Goal: Information Seeking & Learning: Learn about a topic

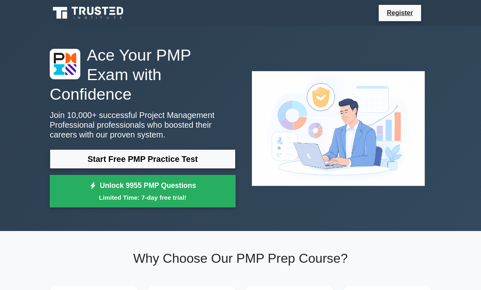
click at [204, 168] on link "Start Free PMP Practice Test" at bounding box center [143, 159] width 186 height 20
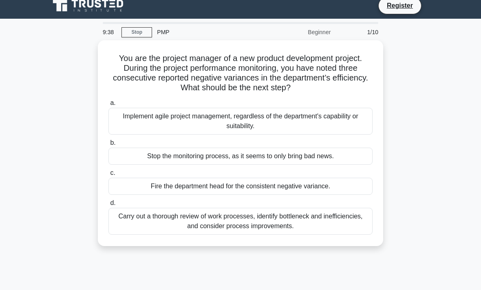
scroll to position [7, 0]
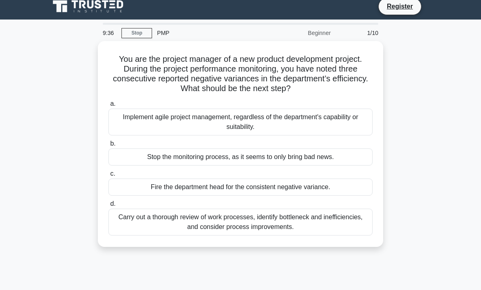
click at [333, 225] on div "Carry out a thorough review of work processes, identify bottleneck and ineffici…" at bounding box center [240, 222] width 264 height 27
click at [108, 207] on input "d. Carry out a thorough review of work processes, identify bottleneck and ineff…" at bounding box center [108, 204] width 0 height 5
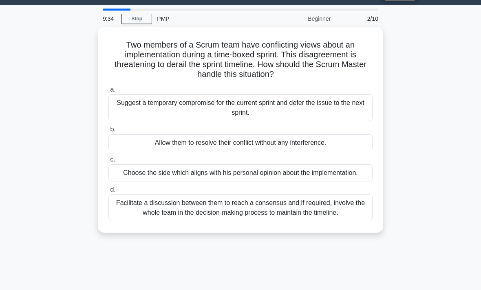
scroll to position [23, 0]
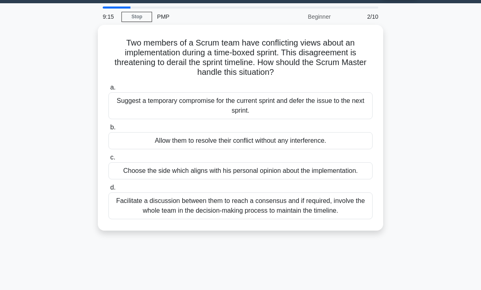
click at [143, 20] on link "Stop" at bounding box center [136, 17] width 31 height 10
click at [329, 220] on div "Facilitate a discussion between them to reach a consensus and if required, invo…" at bounding box center [240, 206] width 264 height 27
click at [108, 191] on input "d. Facilitate a discussion between them to reach a consensus and if required, i…" at bounding box center [108, 187] width 0 height 5
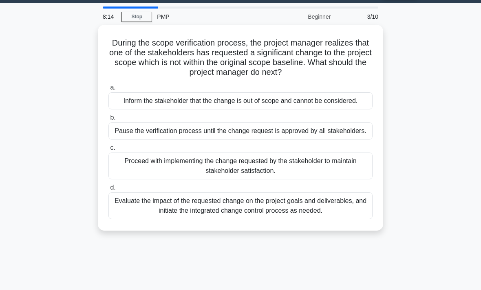
click at [345, 140] on div "Pause the verification process until the change request is approved by all stak…" at bounding box center [240, 131] width 264 height 17
click at [108, 121] on input "b. Pause the verification process until the change request is approved by all s…" at bounding box center [108, 117] width 0 height 5
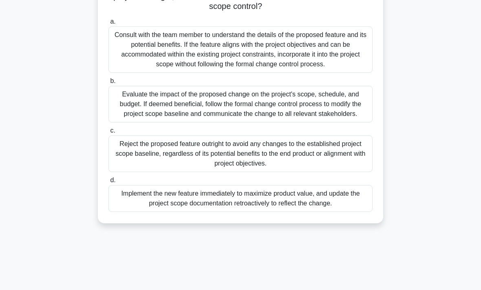
scroll to position [109, 0]
click at [323, 122] on div "Evaluate the impact of the proposed change on the project's scope, schedule, an…" at bounding box center [240, 104] width 264 height 37
click at [108, 84] on input "b. Evaluate the impact of the proposed change on the project's scope, schedule,…" at bounding box center [108, 80] width 0 height 5
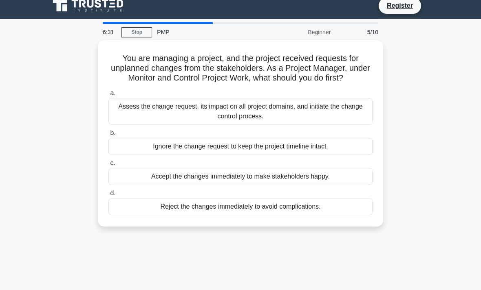
scroll to position [8, 0]
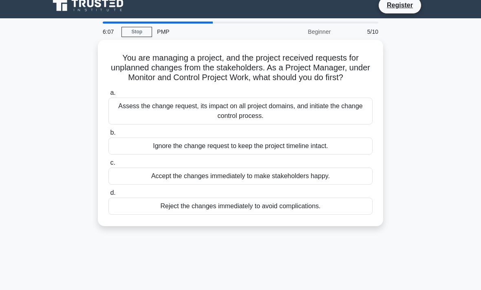
click at [269, 116] on div "Assess the change request, its impact on all project domains, and initiate the …" at bounding box center [240, 111] width 264 height 27
click at [108, 96] on input "a. Assess the change request, its impact on all project domains, and initiate t…" at bounding box center [108, 92] width 0 height 5
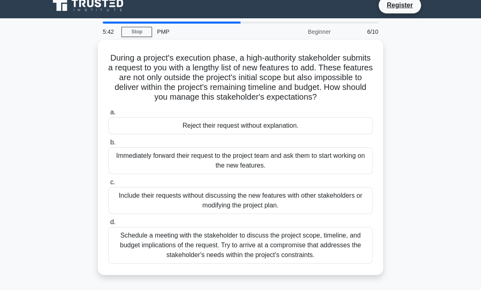
click at [298, 255] on div "Schedule a meeting with the stakeholder to discuss the project scope, timeline,…" at bounding box center [240, 245] width 264 height 37
click at [108, 225] on input "d. Schedule a meeting with the stakeholder to discuss the project scope, timeli…" at bounding box center [108, 222] width 0 height 5
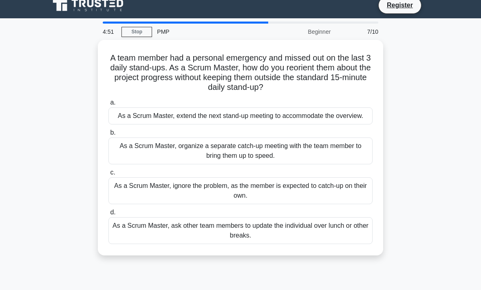
click at [352, 154] on div "As a Scrum Master, organize a separate catch-up meeting with the team member to…" at bounding box center [240, 151] width 264 height 27
click at [108, 136] on input "b. As a Scrum Master, organize a separate catch-up meeting with the team member…" at bounding box center [108, 132] width 0 height 5
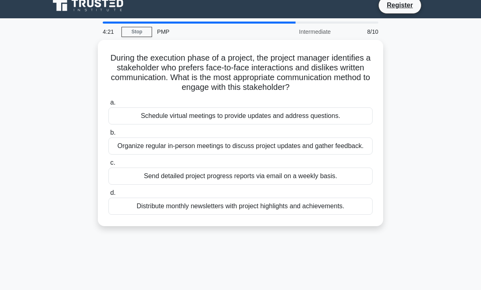
click at [330, 155] on div "Organize regular in-person meetings to discuss project updates and gather feedb…" at bounding box center [240, 146] width 264 height 17
click at [108, 136] on input "b. Organize regular in-person meetings to discuss project updates and gather fe…" at bounding box center [108, 132] width 0 height 5
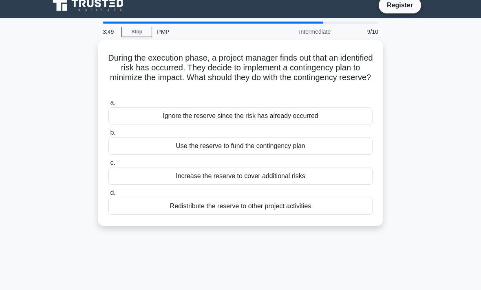
click at [332, 175] on div "Increase the reserve to cover additional risks" at bounding box center [240, 176] width 264 height 17
click at [108, 166] on input "c. Increase the reserve to cover additional risks" at bounding box center [108, 162] width 0 height 5
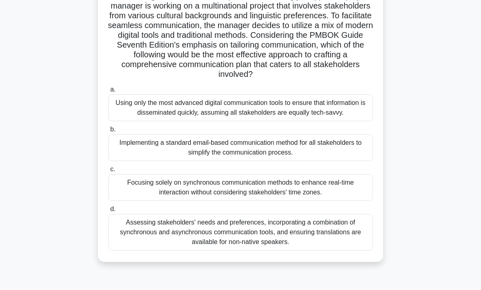
scroll to position [100, 0]
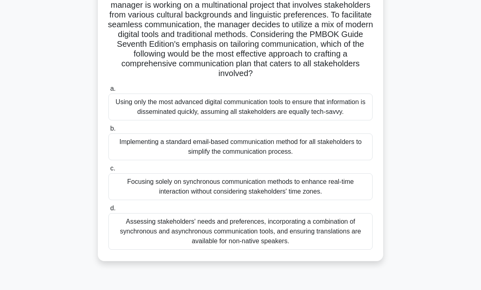
click at [343, 250] on div "Assessing stakeholders' needs and preferences, incorporating a combination of s…" at bounding box center [240, 231] width 264 height 37
click at [108, 211] on input "d. Assessing stakeholders' needs and preferences, incorporating a combination o…" at bounding box center [108, 208] width 0 height 5
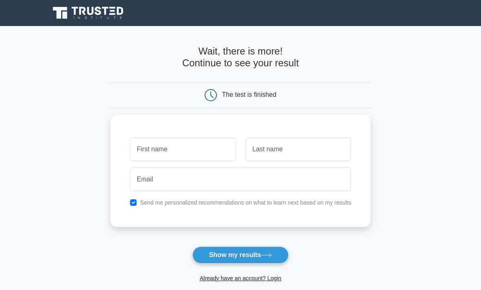
click at [209, 149] on input "text" at bounding box center [182, 150] width 105 height 24
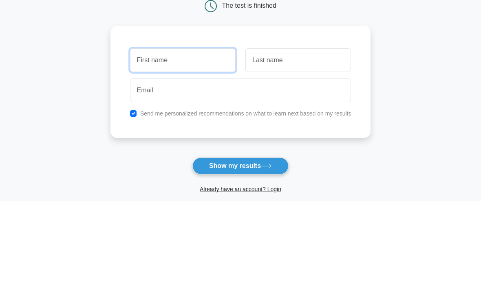
type input "Gerardo"
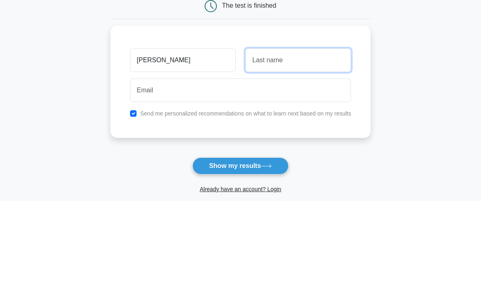
type input "Valiente B"
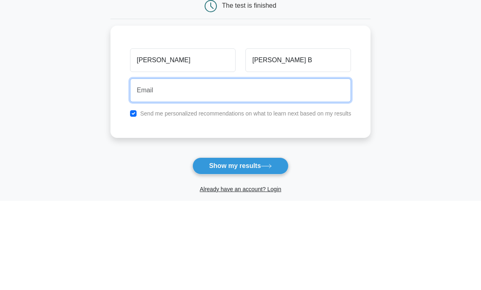
type input "gvalienteb95@gmail.com"
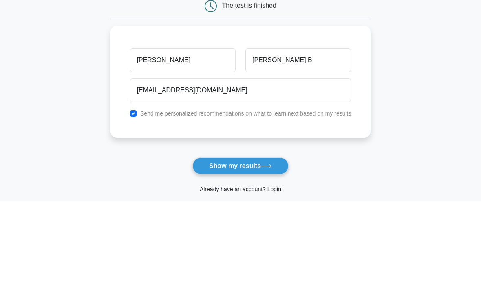
scroll to position [89, 0]
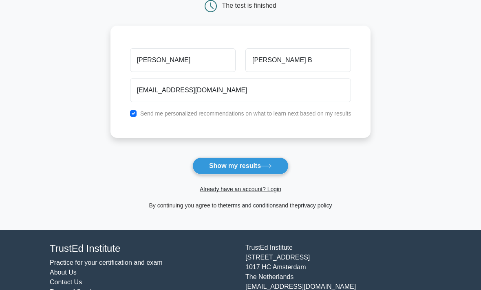
click at [116, 104] on div "Gerardo Valiente B gvalienteb95@gmail.com Send me personalized recommendations …" at bounding box center [240, 82] width 260 height 112
click at [130, 114] on input "checkbox" at bounding box center [133, 113] width 7 height 7
checkbox input "false"
click at [264, 167] on icon at bounding box center [266, 166] width 11 height 4
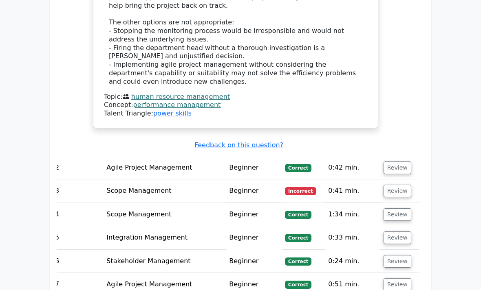
scroll to position [1127, 0]
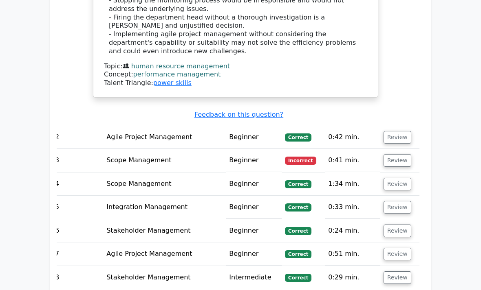
click at [113, 149] on td "Scope Management" at bounding box center [164, 160] width 123 height 23
click at [397, 154] on button "Review" at bounding box center [397, 160] width 28 height 13
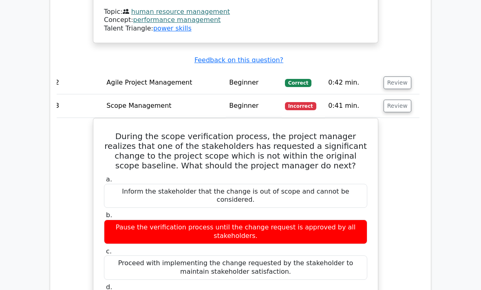
scroll to position [1181, 0]
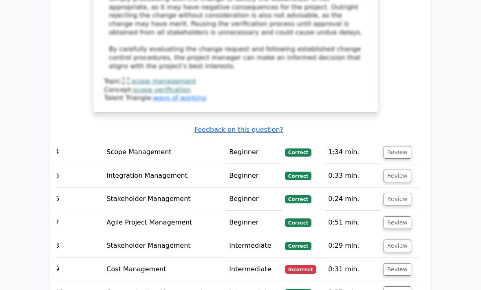
click at [396, 264] on button "Review" at bounding box center [397, 270] width 28 height 13
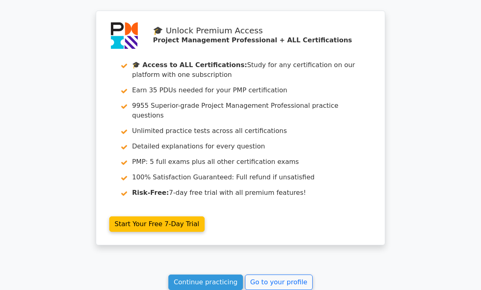
scroll to position [2321, 0]
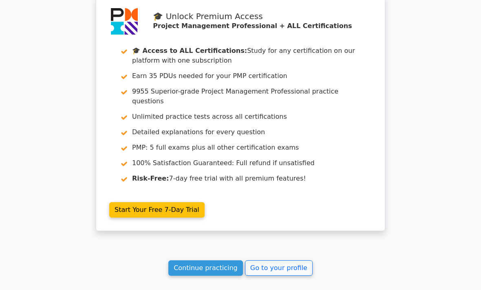
click at [224, 261] on link "Continue practicing" at bounding box center [205, 268] width 75 height 15
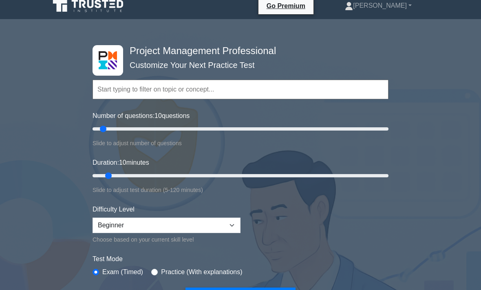
scroll to position [8, 0]
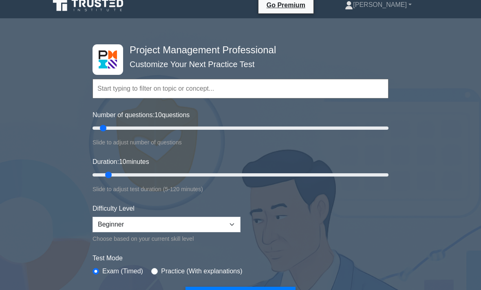
click at [245, 90] on input "text" at bounding box center [240, 89] width 296 height 20
click at [340, 90] on input "text" at bounding box center [240, 89] width 296 height 20
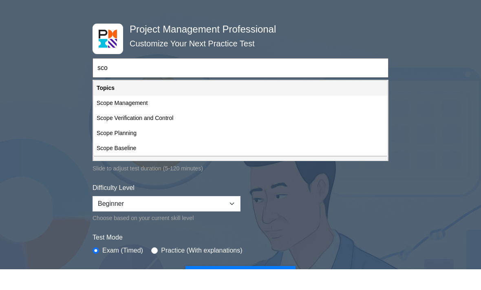
click at [108, 116] on div "Scope Management" at bounding box center [240, 123] width 294 height 15
type input "Scope Management"
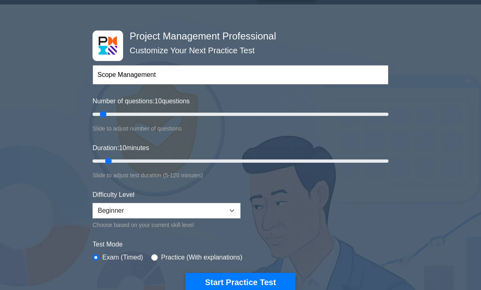
scroll to position [15, 0]
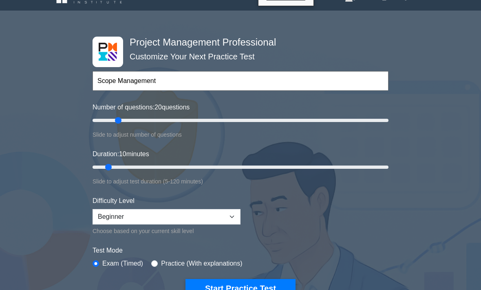
type input "20"
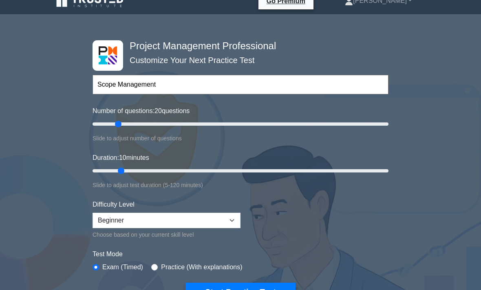
scroll to position [12, 0]
type input "20"
click at [232, 224] on select "Beginner Intermediate Expert" at bounding box center [166, 220] width 148 height 15
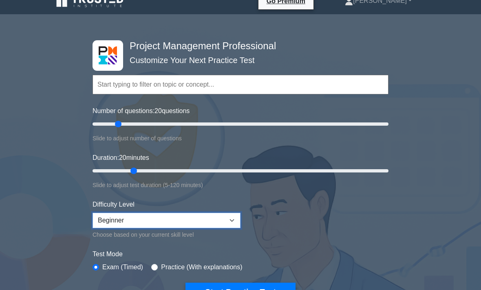
select select "expert"
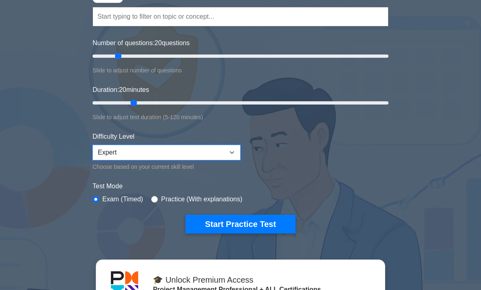
scroll to position [80, 0]
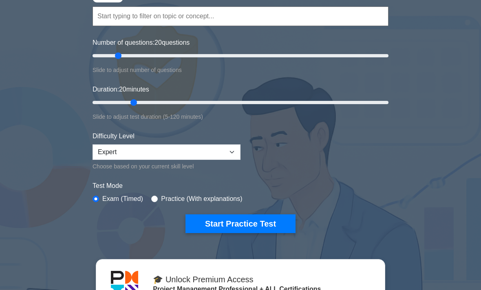
click at [241, 201] on label "Practice (With explanations)" at bounding box center [201, 200] width 81 height 10
click at [171, 207] on form "Topics Scope Management Time Management Cost Management Quality Management Risk…" at bounding box center [240, 108] width 296 height 252
click at [158, 196] on input "radio" at bounding box center [154, 199] width 7 height 7
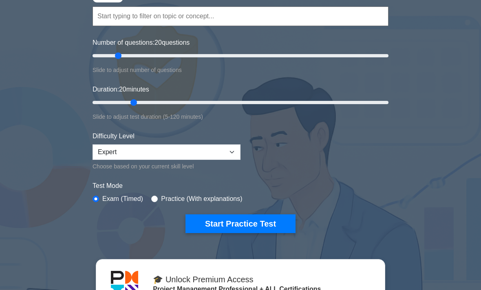
radio input "true"
click at [248, 223] on button "Start Practice Test" at bounding box center [240, 224] width 110 height 19
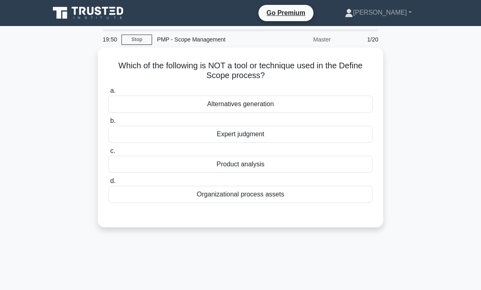
click at [308, 166] on div "Product analysis" at bounding box center [240, 164] width 264 height 17
click at [108, 154] on input "c. Product analysis" at bounding box center [108, 151] width 0 height 5
